Goal: Transaction & Acquisition: Purchase product/service

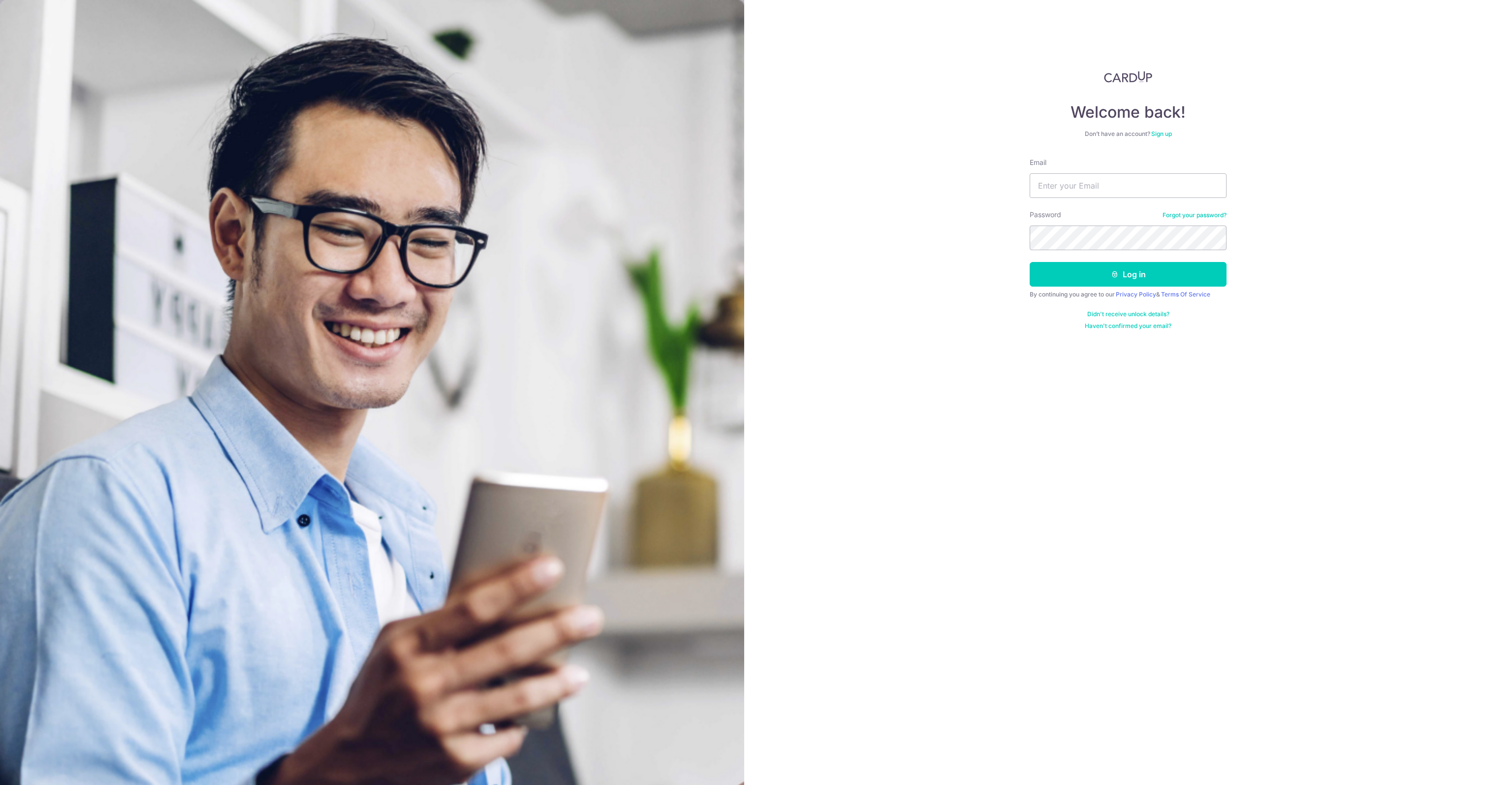
click at [941, 229] on div "Welcome back! Don’t have an account? Sign up Email Password Forgot your passwor…" at bounding box center [1128, 392] width 768 height 785
click at [0, 784] on nordpass-autofill-portal at bounding box center [0, 785] width 0 height 0
type input "[EMAIL_ADDRESS][DOMAIN_NAME]"
click at [1103, 275] on button "Log in" at bounding box center [1128, 274] width 197 height 25
click at [842, 290] on div "Welcome back! Don’t have an account? Sign up Email liaw-mz@outlook.com Password…" at bounding box center [1128, 392] width 768 height 785
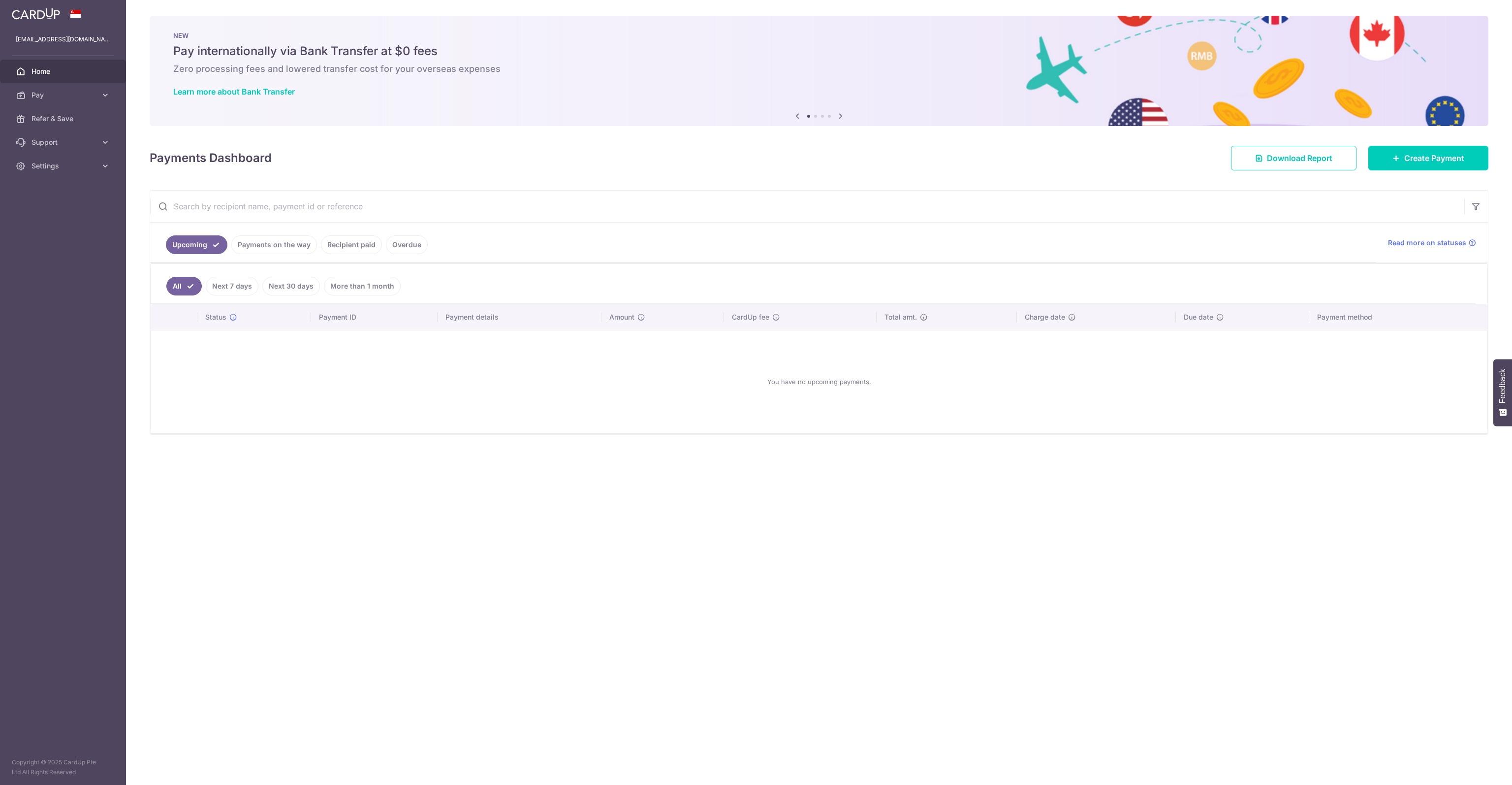
click at [798, 228] on ul "Upcoming Payments on the way Recipient paid Overdue" at bounding box center [763, 242] width 1226 height 40
click at [292, 246] on link "Payments on the way" at bounding box center [274, 245] width 86 height 19
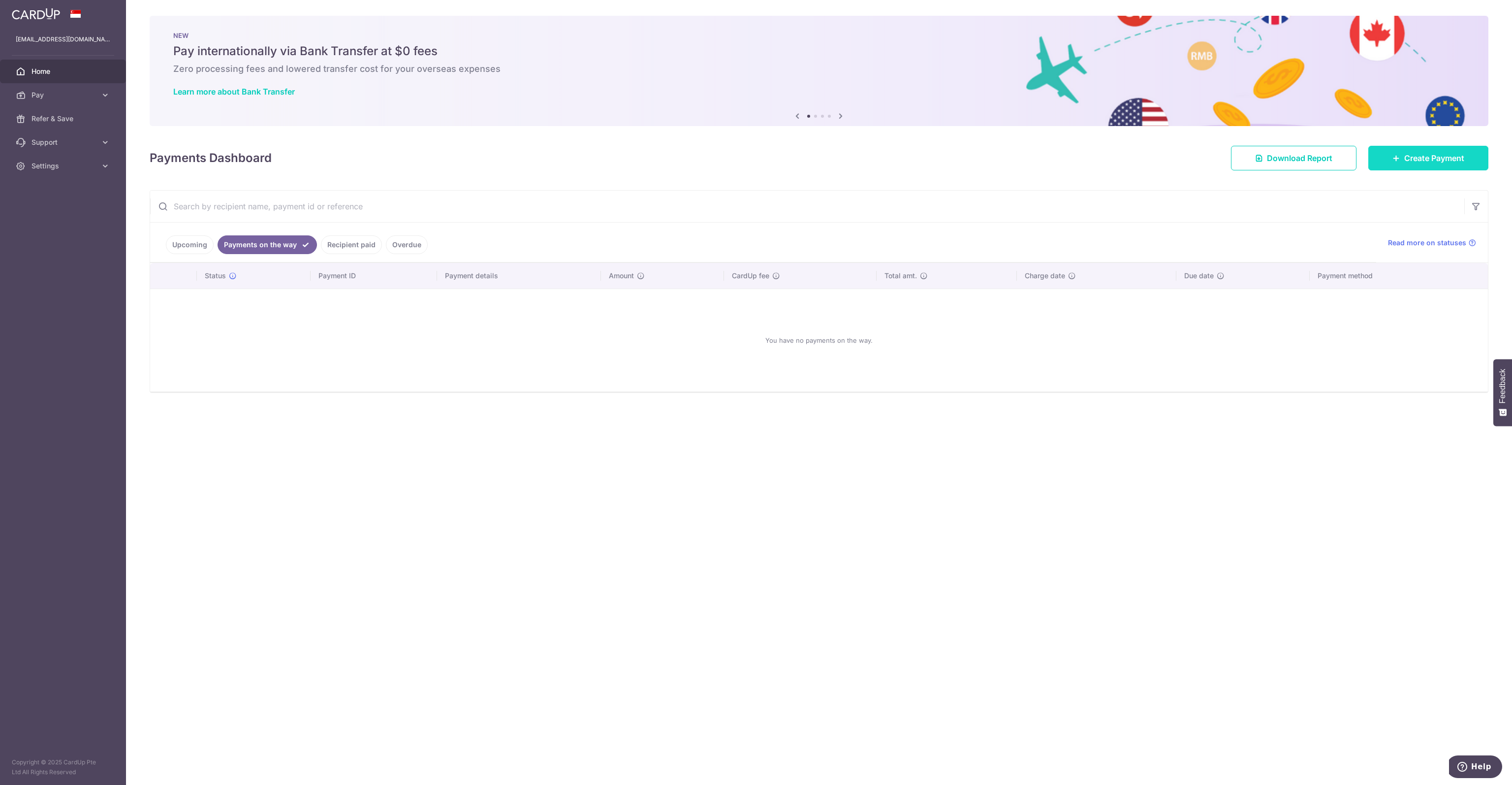
click at [1410, 158] on span "Create Payment" at bounding box center [1434, 158] width 60 height 12
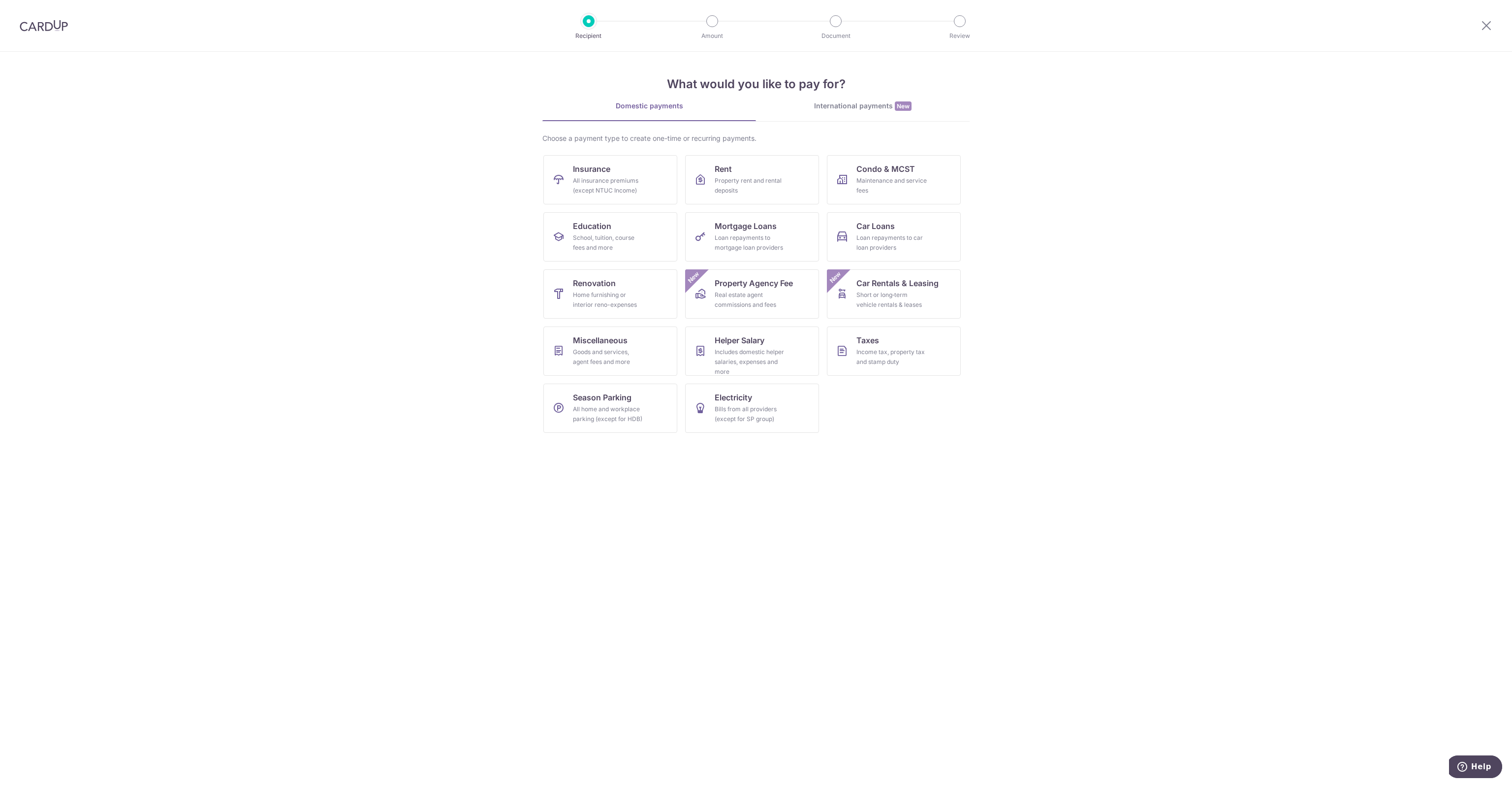
click at [366, 438] on section "What would you like to pay for? Domestic payments International payments New Ch…" at bounding box center [756, 418] width 1512 height 733
drag, startPoint x: 925, startPoint y: 97, endPoint x: 908, endPoint y: 106, distance: 19.2
click at [925, 97] on div "What would you like to pay for? Domestic payments International payments New Ch…" at bounding box center [756, 246] width 427 height 389
click at [905, 107] on span "New" at bounding box center [903, 106] width 17 height 9
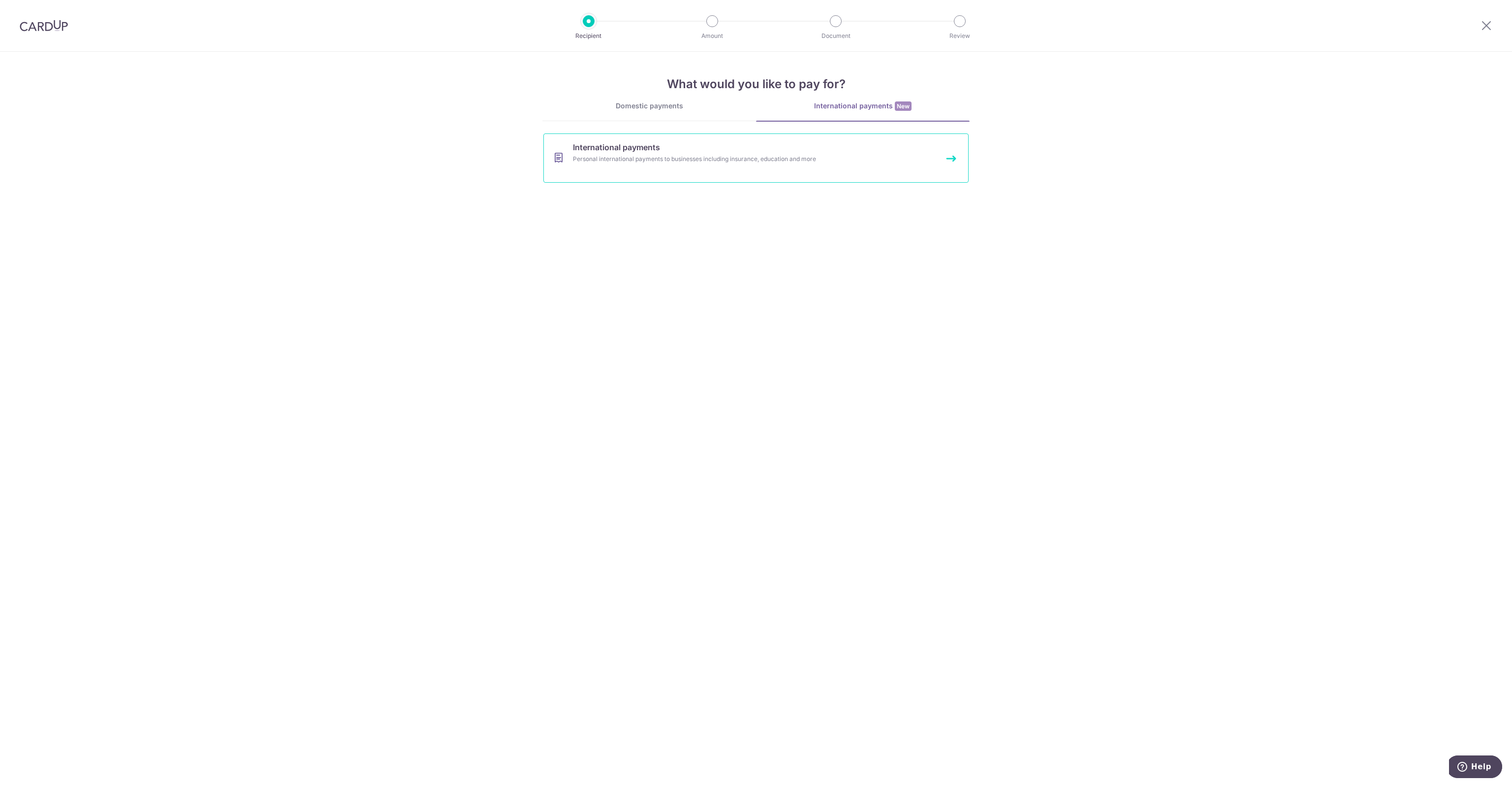
click at [710, 165] on link "International payments Personal international payments to businesses including …" at bounding box center [756, 158] width 425 height 49
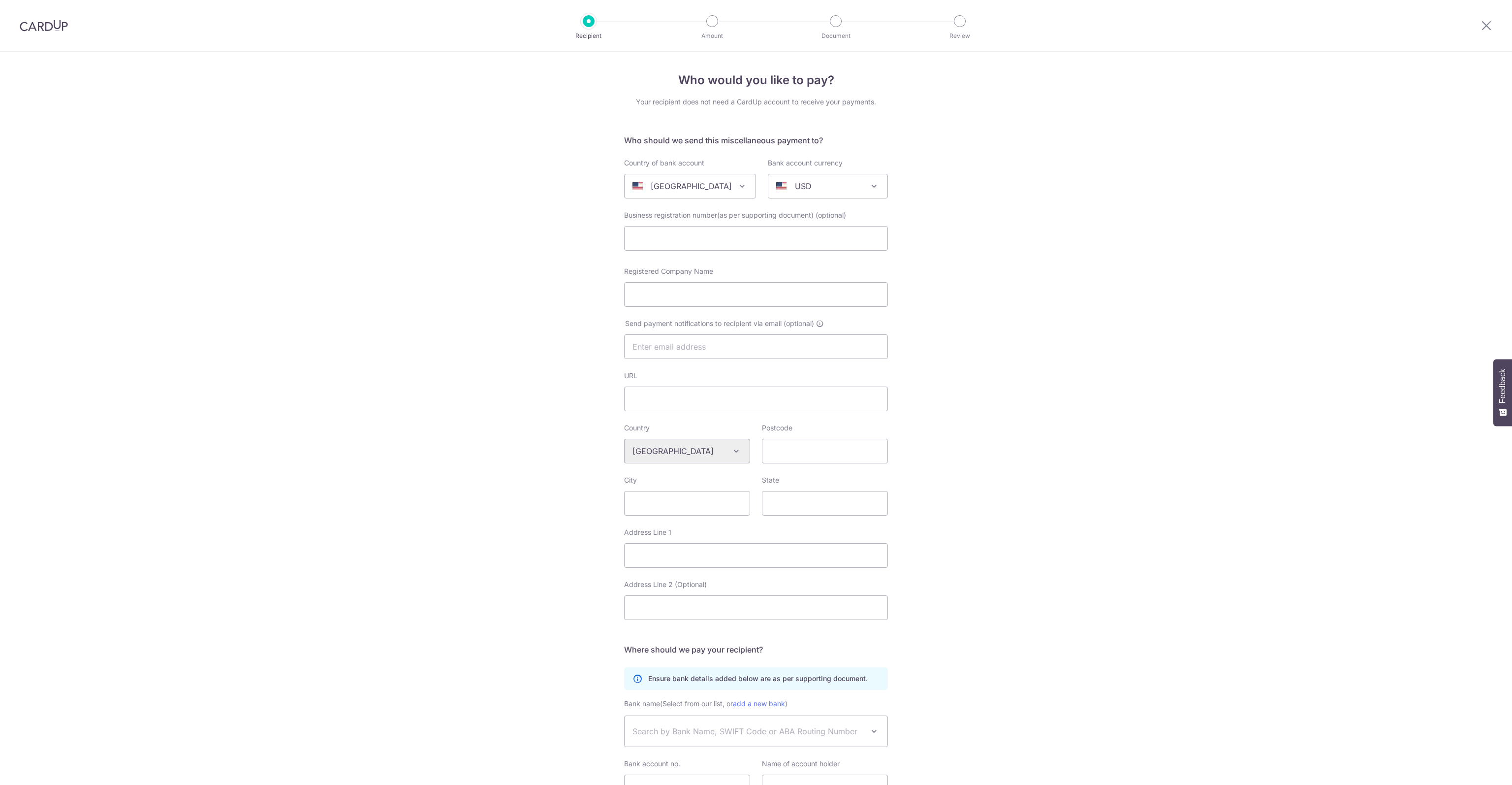
select select
click at [508, 235] on div "Who would you like to pay? Your recipient does not need a CardUp account to rec…" at bounding box center [756, 464] width 1512 height 826
click at [712, 25] on div at bounding box center [712, 21] width 12 height 12
drag, startPoint x: 1486, startPoint y: 22, endPoint x: 797, endPoint y: 59, distance: 690.0
click at [1486, 22] on icon at bounding box center [1486, 25] width 12 height 12
